Goal: Task Accomplishment & Management: Manage account settings

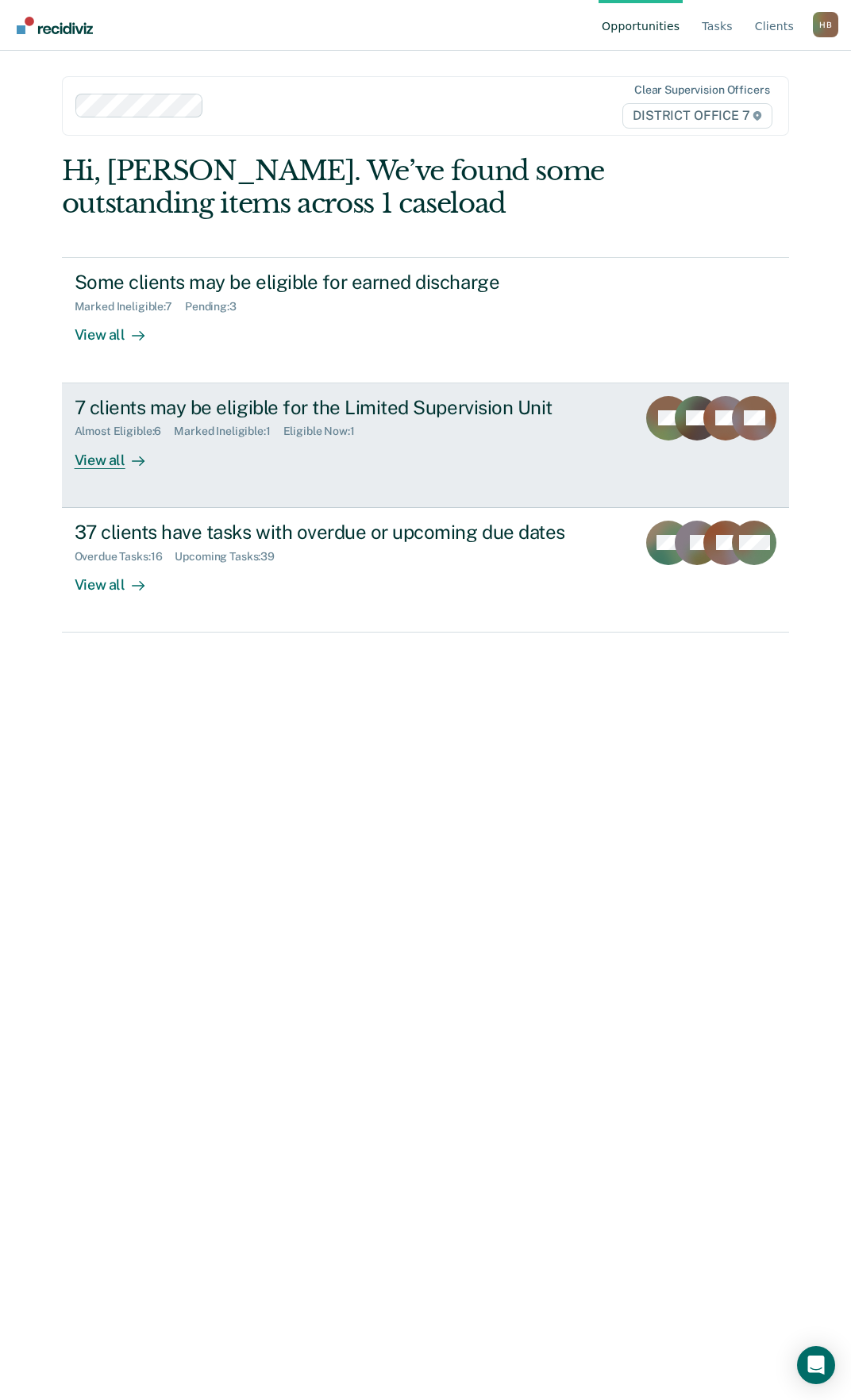
click at [108, 465] on div "View all" at bounding box center [119, 454] width 89 height 31
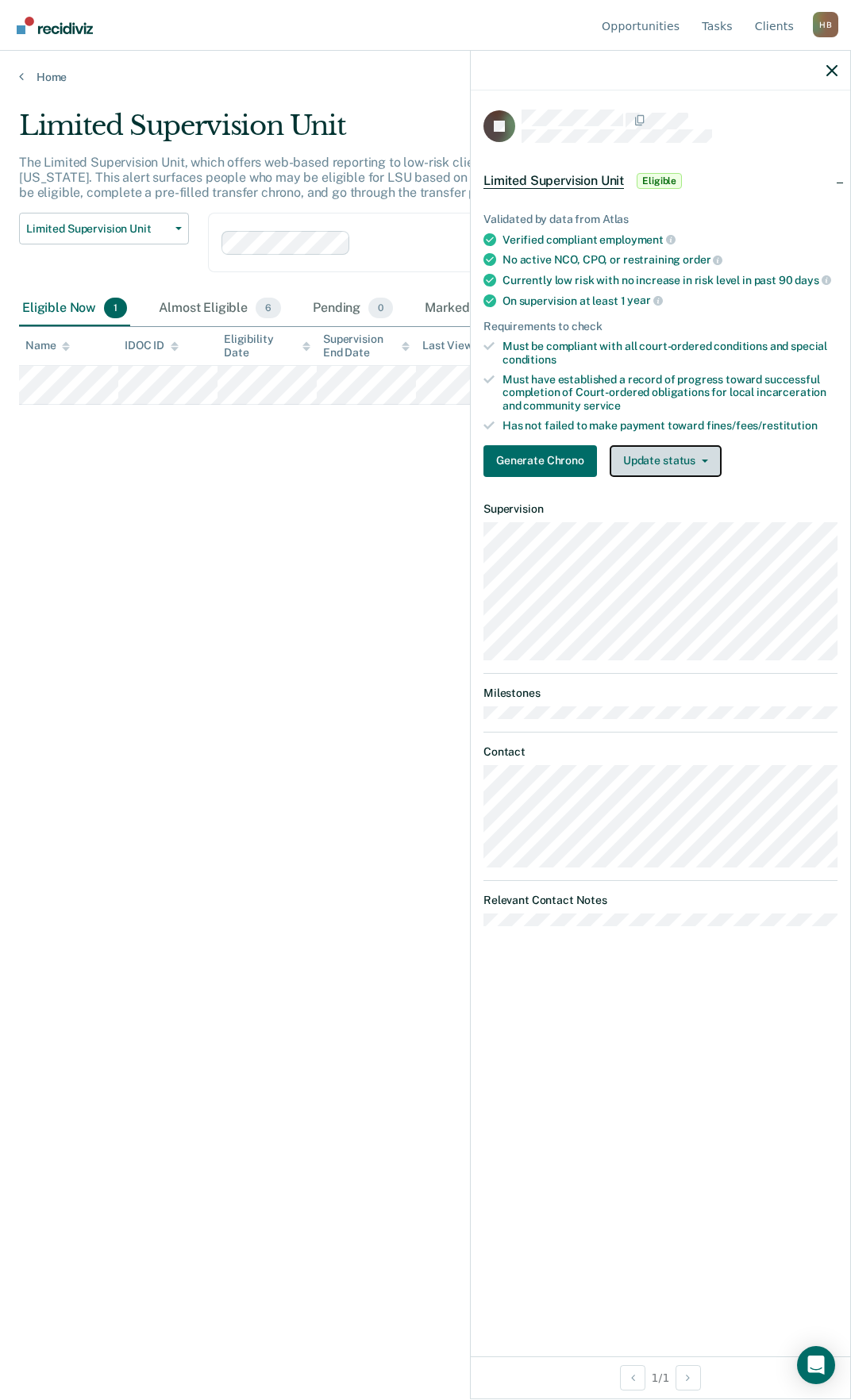
click at [637, 454] on button "Update status" at bounding box center [665, 461] width 112 height 32
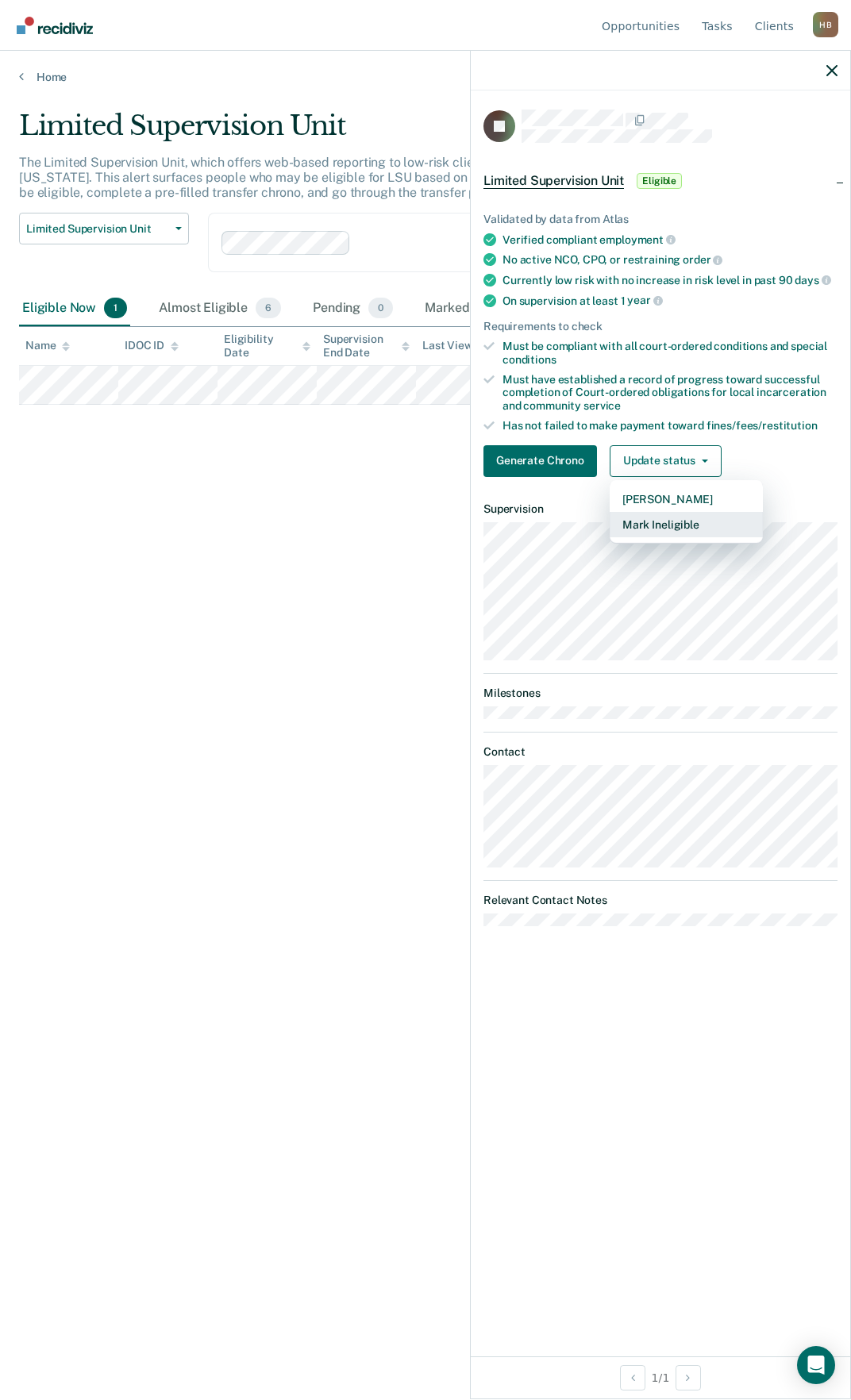
click at [637, 525] on button "Mark Ineligible" at bounding box center [686, 525] width 153 height 26
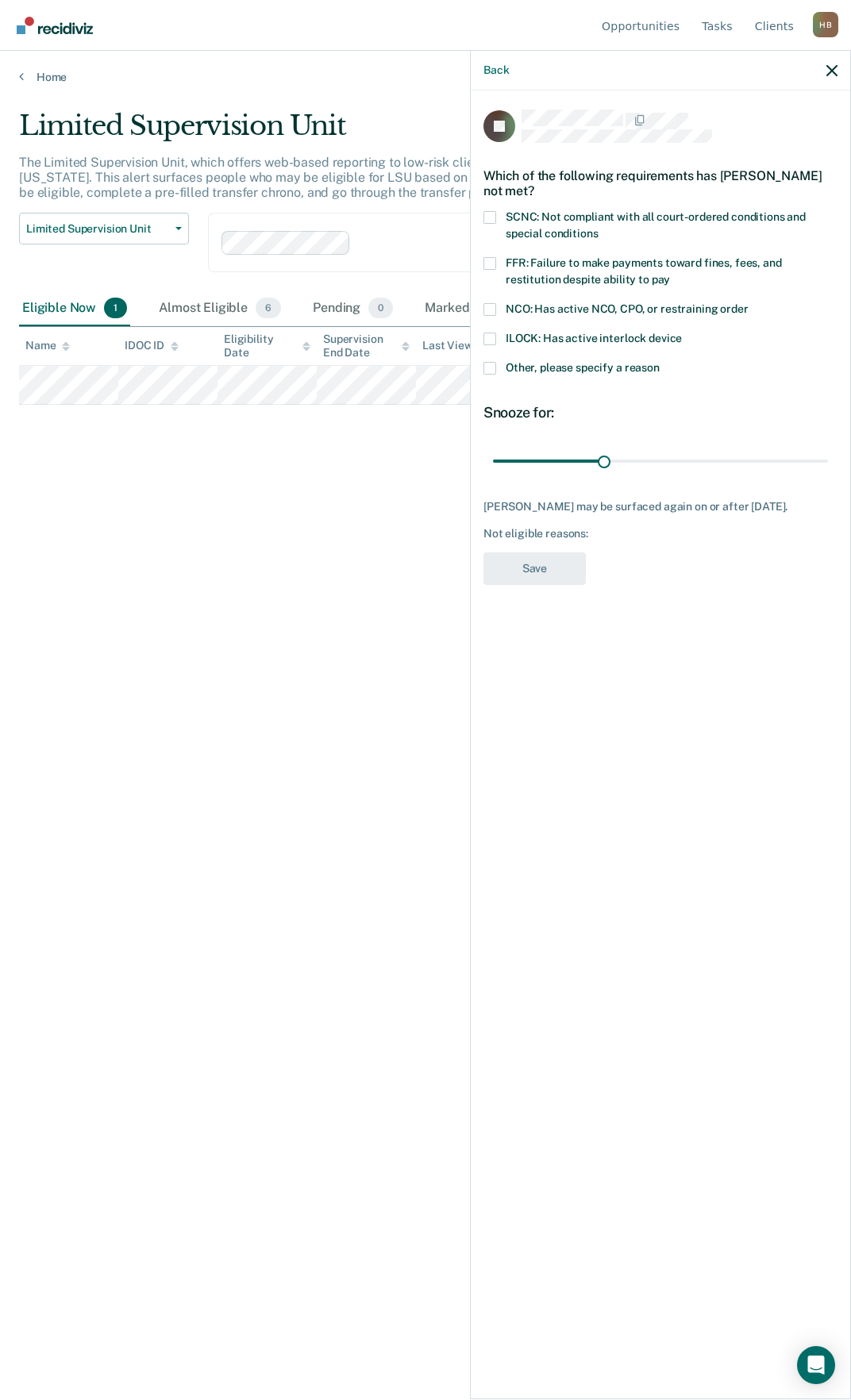
click at [497, 214] on label "SCNC: Not compliant with all court-ordered conditions and special conditions" at bounding box center [661, 228] width 354 height 34
click at [598, 228] on input "SCNC: Not compliant with all court-ordered conditions and special conditions" at bounding box center [598, 228] width 0 height 0
drag, startPoint x: 604, startPoint y: 457, endPoint x: 969, endPoint y: 420, distance: 366.9
type input "90"
click at [828, 447] on input "range" at bounding box center [661, 461] width 335 height 27
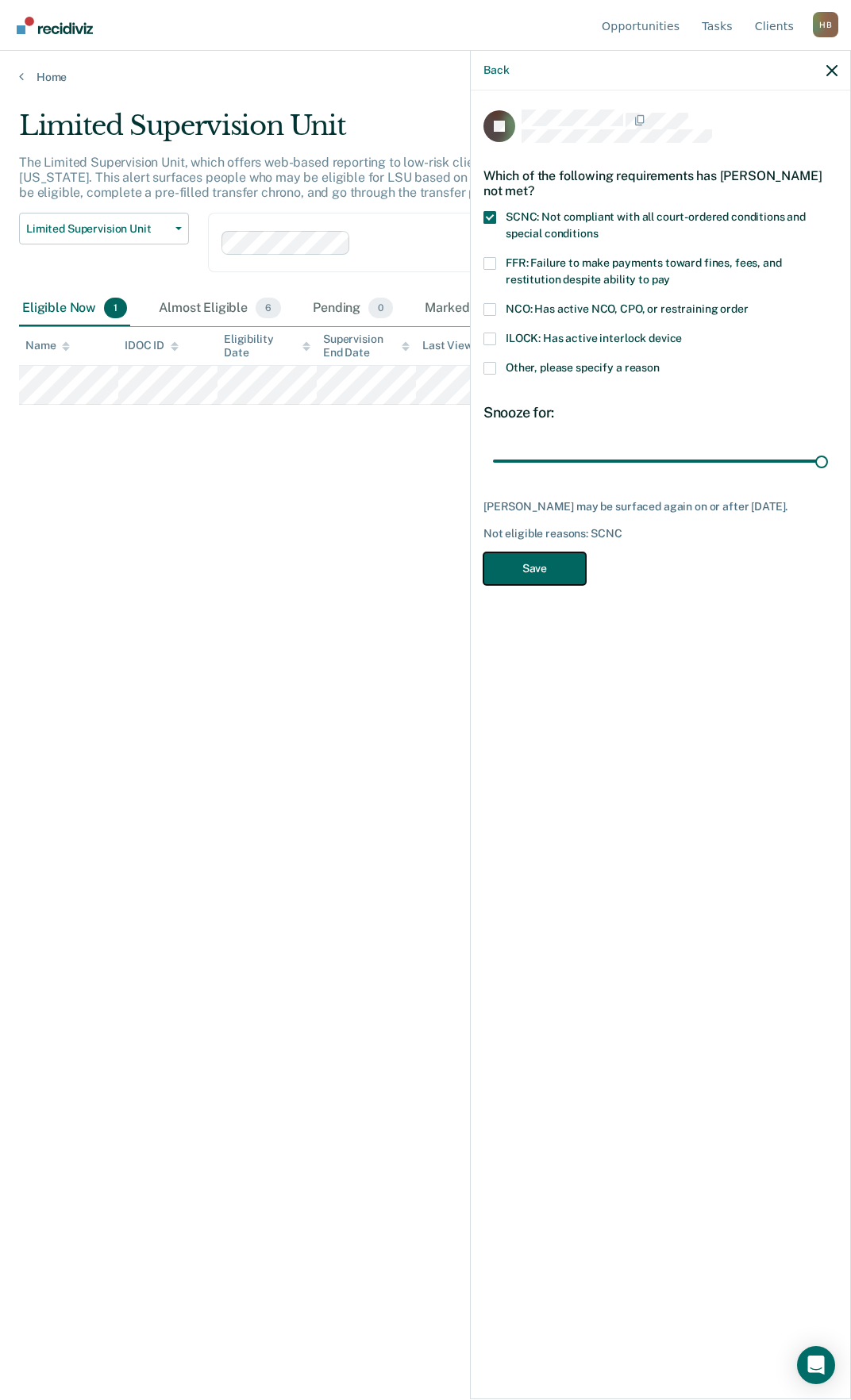
click at [535, 566] on button "Save" at bounding box center [535, 568] width 102 height 33
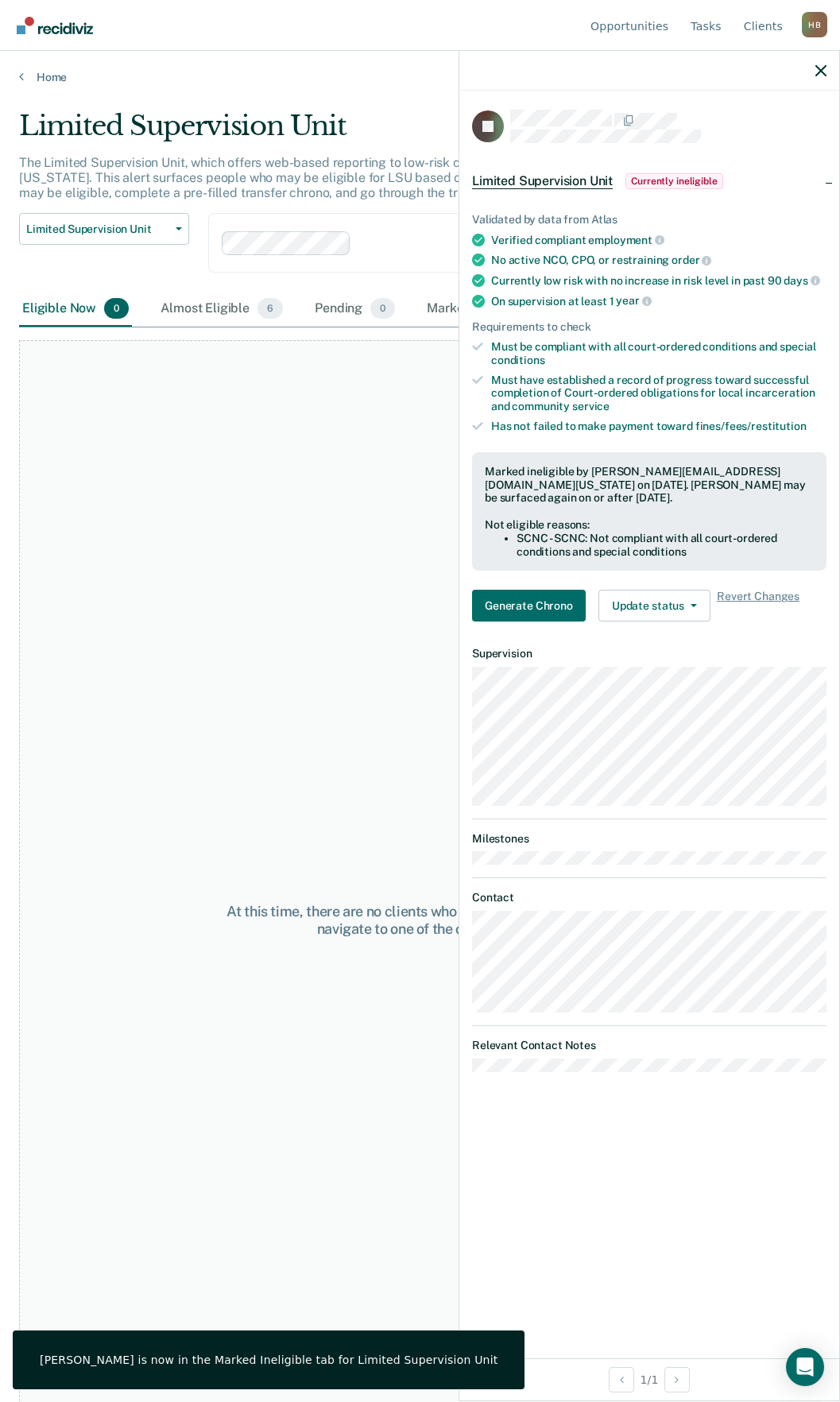
click at [814, 67] on div at bounding box center [649, 71] width 379 height 40
click at [816, 72] on icon "button" at bounding box center [821, 70] width 11 height 11
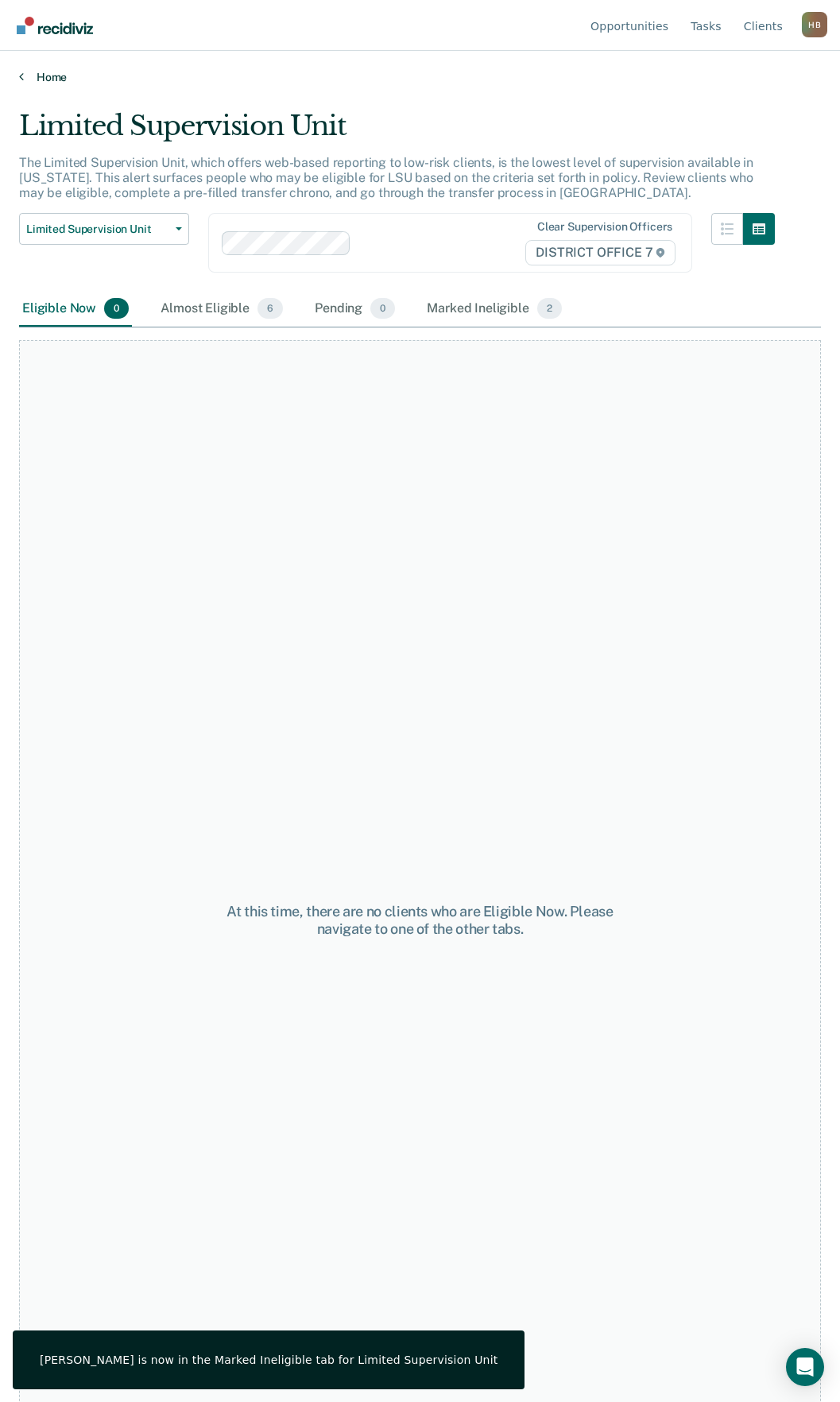
click at [36, 75] on link "Home" at bounding box center [420, 78] width 802 height 15
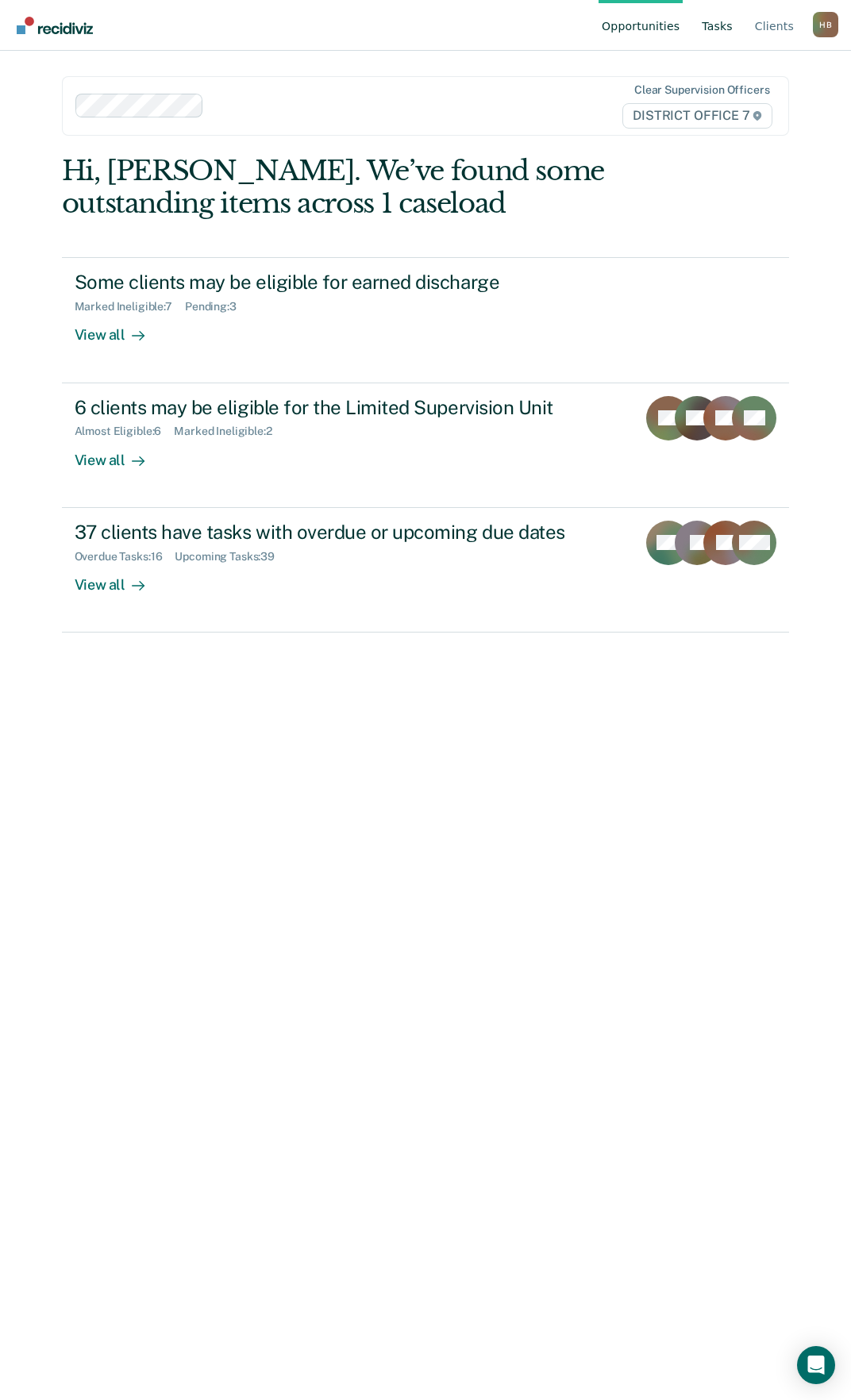
click at [721, 34] on link "Tasks" at bounding box center [717, 26] width 37 height 51
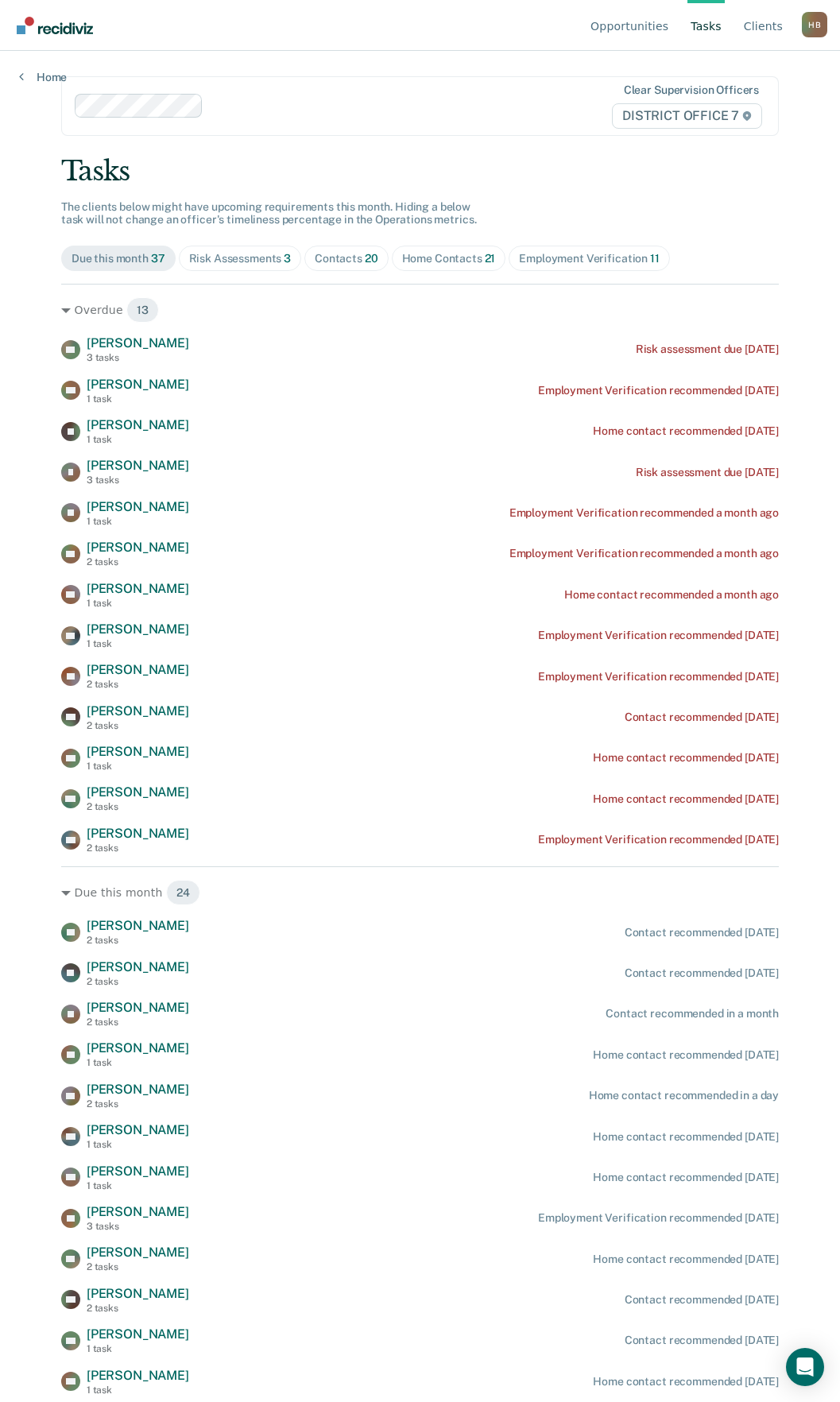
click at [263, 264] on div "Risk Assessments 3" at bounding box center [240, 258] width 102 height 14
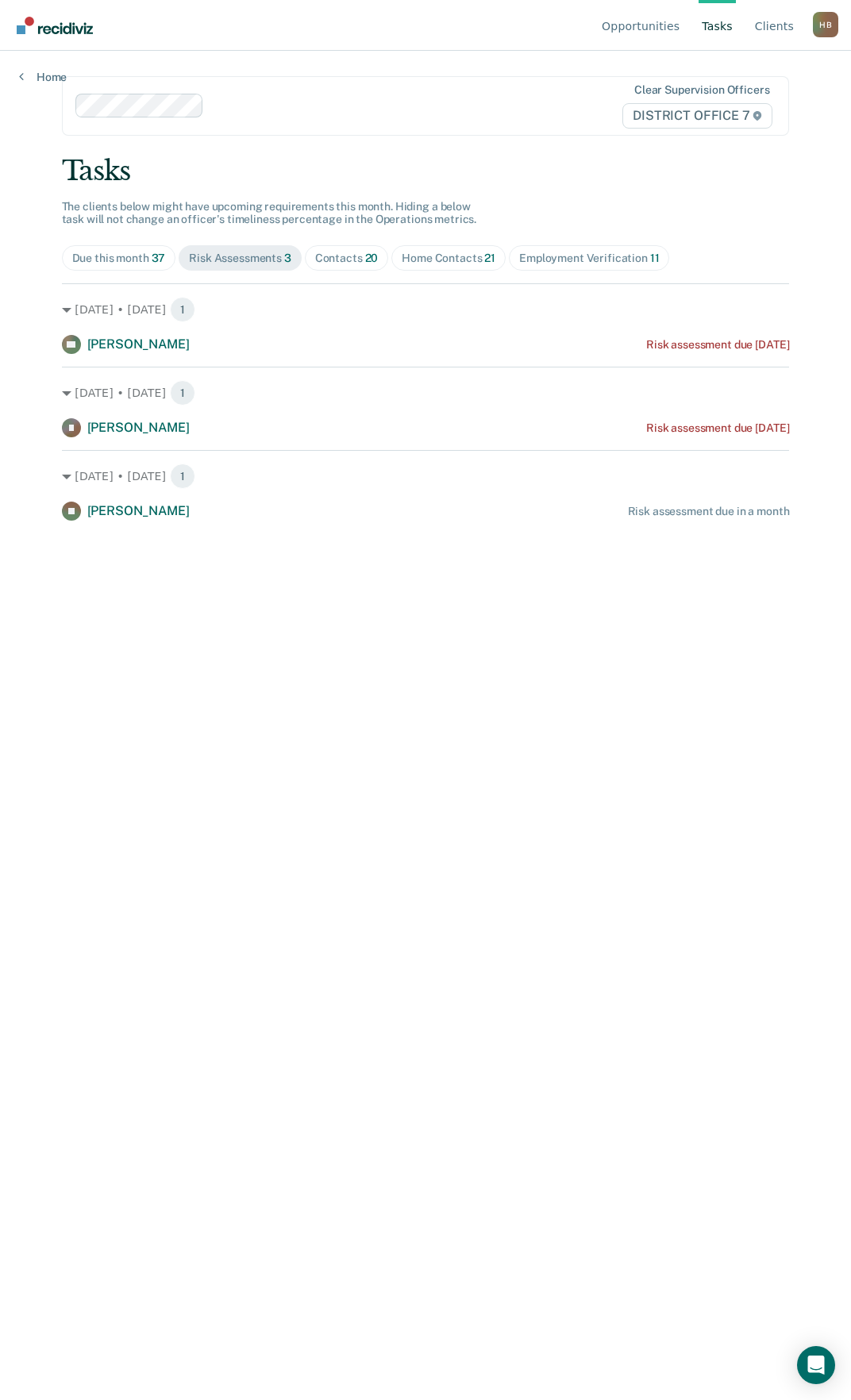
click at [329, 262] on div "Contacts 20" at bounding box center [347, 258] width 64 height 14
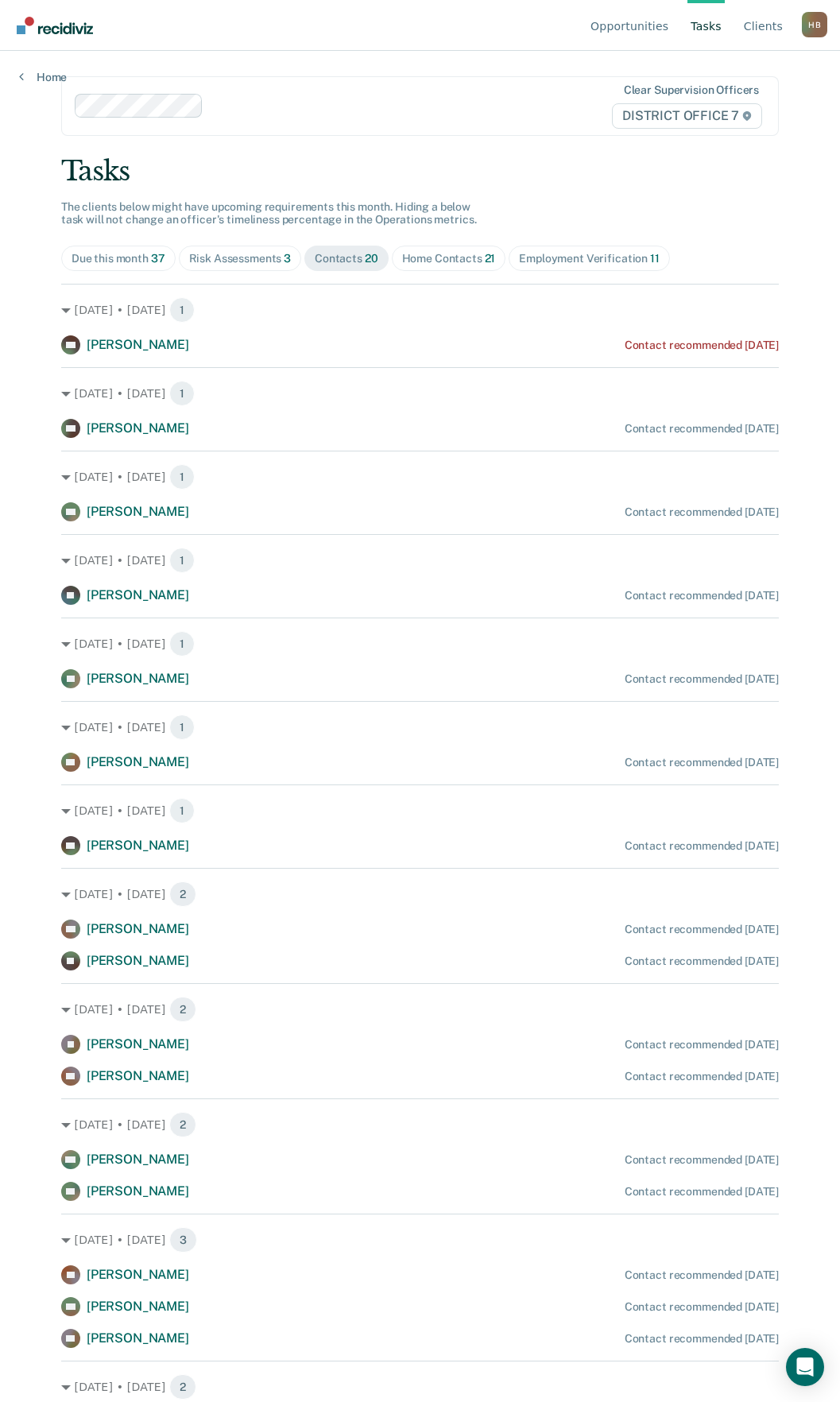
click at [442, 258] on div "Home Contacts 21" at bounding box center [449, 258] width 94 height 14
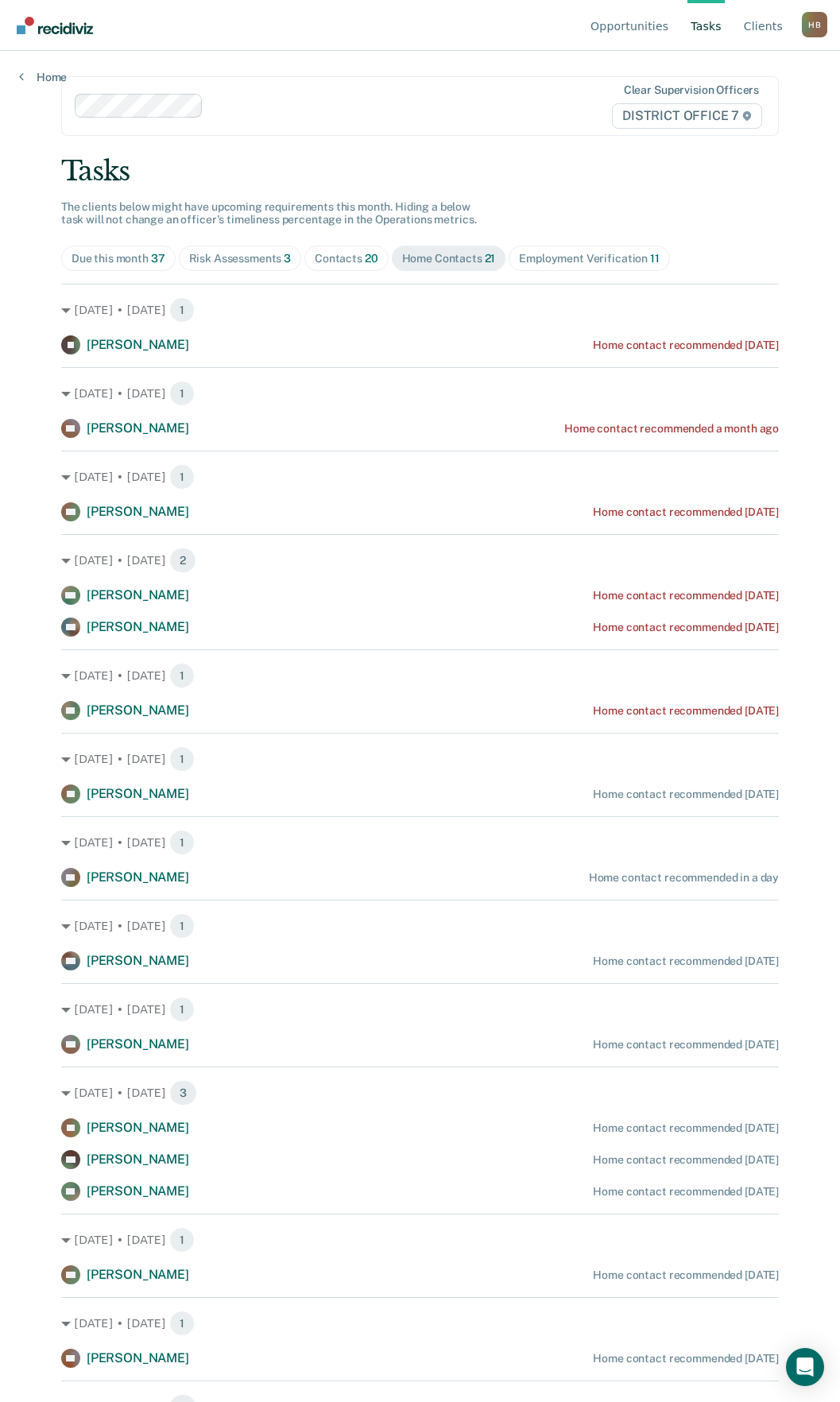
click at [542, 249] on span "Employment Verification 11" at bounding box center [589, 258] width 161 height 26
